Goal: Check status: Check status

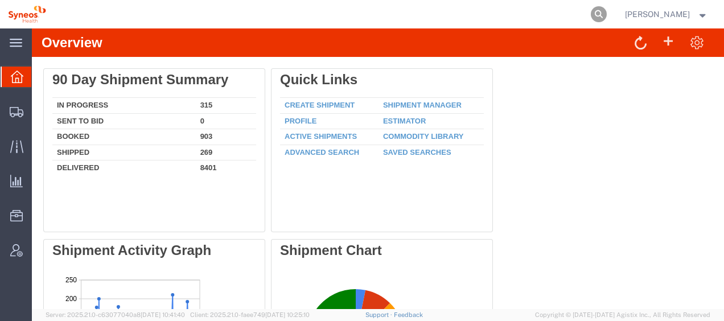
click at [593, 14] on icon at bounding box center [599, 14] width 16 height 16
click at [478, 13] on input "search" at bounding box center [418, 14] width 346 height 27
paste input "57123827"
type input "57123827"
click at [591, 14] on icon at bounding box center [599, 14] width 16 height 16
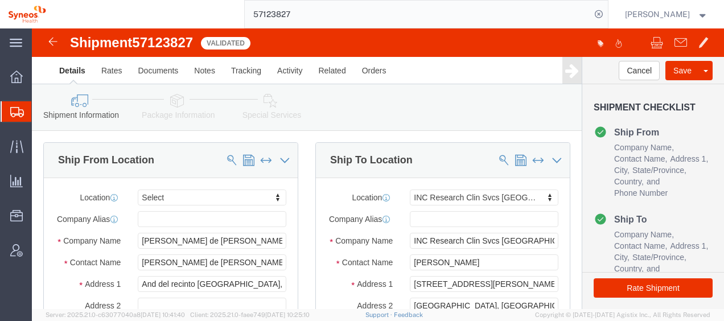
select select
select select "48954"
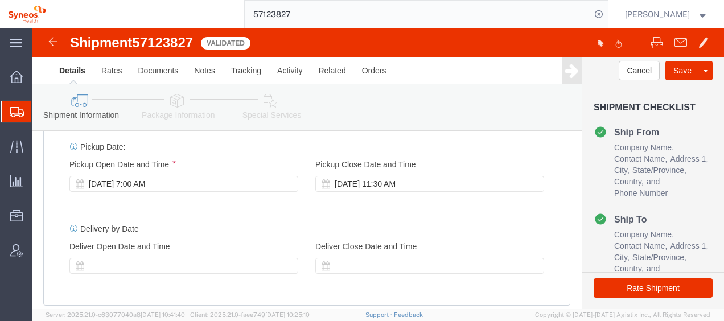
scroll to position [569, 0]
